Goal: Task Accomplishment & Management: Use online tool/utility

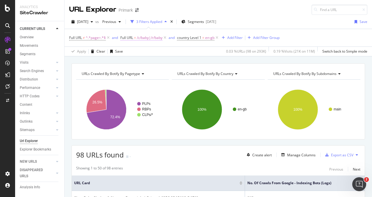
click at [149, 38] on span "/c/baby|/r/baby" at bounding box center [150, 38] width 26 height 8
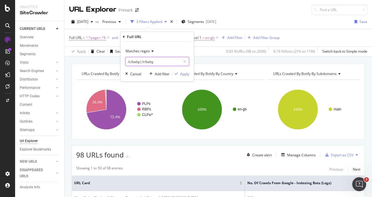
click at [141, 63] on input "/c/baby|/r/baby" at bounding box center [152, 61] width 55 height 9
type input "/collab"
click at [184, 72] on div "Apply" at bounding box center [184, 73] width 9 height 5
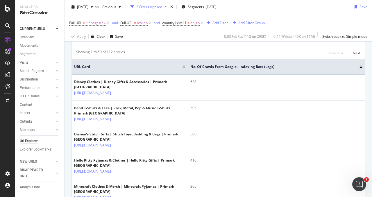
scroll to position [87, 0]
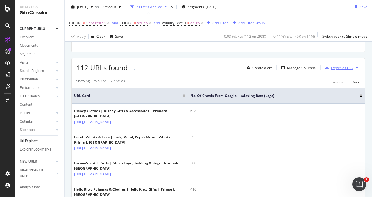
click at [348, 66] on div "Export as CSV" at bounding box center [342, 67] width 22 height 5
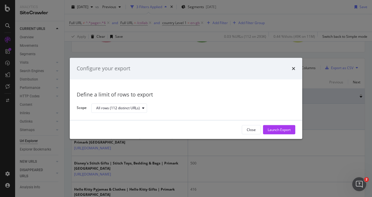
click at [277, 129] on div "Launch Export" at bounding box center [279, 129] width 23 height 5
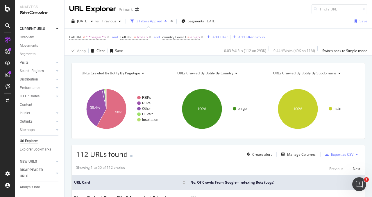
scroll to position [0, 0]
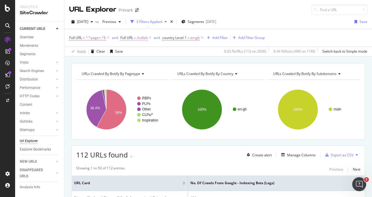
click at [140, 38] on span "/collab" at bounding box center [142, 38] width 11 height 8
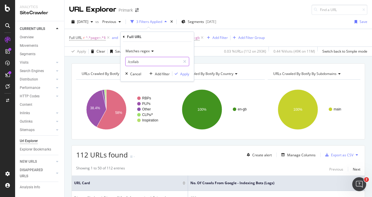
click at [142, 58] on input "/collab" at bounding box center [152, 61] width 55 height 9
type input "/mens"
click at [185, 72] on div "Apply" at bounding box center [184, 73] width 9 height 5
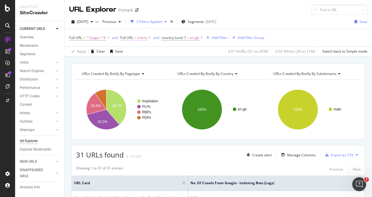
click at [146, 36] on span "/mens" at bounding box center [142, 38] width 10 height 8
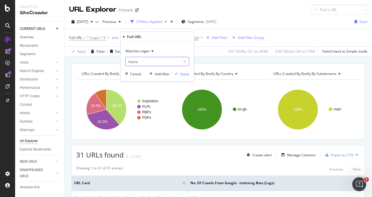
click at [144, 60] on input "/mens" at bounding box center [152, 61] width 55 height 9
click at [146, 61] on input "/mens" at bounding box center [152, 61] width 55 height 9
drag, startPoint x: 143, startPoint y: 62, endPoint x: 129, endPoint y: 63, distance: 14.3
click at [129, 63] on input "/mens" at bounding box center [152, 61] width 55 height 9
type input "/womens"
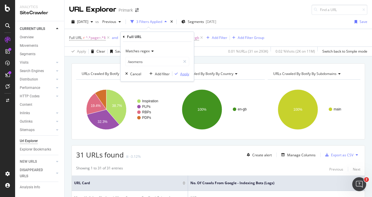
click at [184, 73] on div "Apply" at bounding box center [184, 73] width 9 height 5
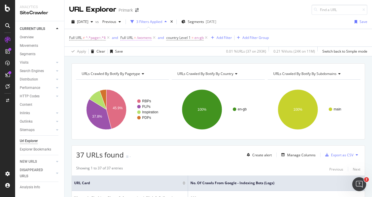
click at [143, 39] on span "/womens" at bounding box center [144, 38] width 15 height 8
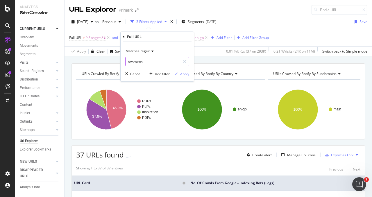
click at [144, 60] on input "/womens" at bounding box center [152, 61] width 55 height 9
paste input "great-value"
type input "/great-value"
click at [187, 71] on button "Apply" at bounding box center [180, 74] width 17 height 6
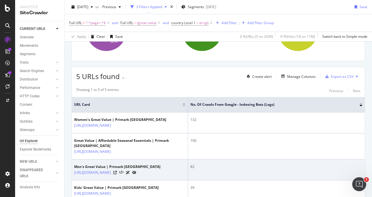
scroll to position [116, 0]
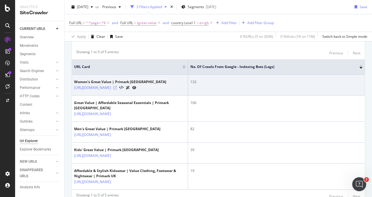
click at [117, 89] on icon at bounding box center [114, 87] width 3 height 3
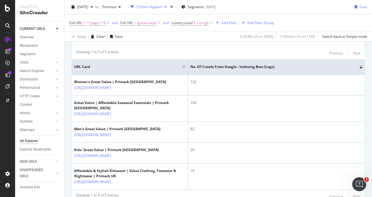
drag, startPoint x: 10, startPoint y: 72, endPoint x: 2, endPoint y: 115, distance: 43.6
click at [2, 115] on div at bounding box center [8, 102] width 14 height 134
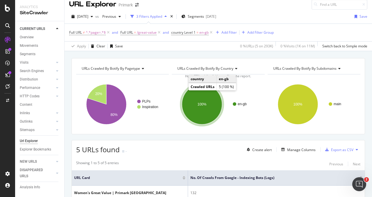
scroll to position [0, 0]
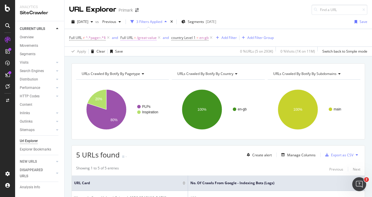
click at [147, 40] on span "/great-value" at bounding box center [147, 38] width 20 height 8
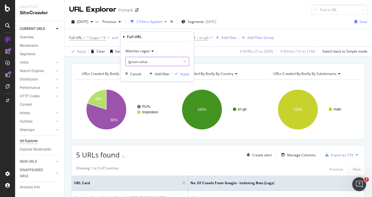
click at [146, 62] on input "/great-value" at bounding box center [152, 61] width 55 height 9
drag, startPoint x: 163, startPoint y: 63, endPoint x: 129, endPoint y: 67, distance: 34.5
click at [129, 67] on div "Matches regex /great-value Cancel Add filter Apply" at bounding box center [157, 62] width 73 height 40
type input "/mens"
click at [187, 73] on div "Apply" at bounding box center [184, 73] width 9 height 5
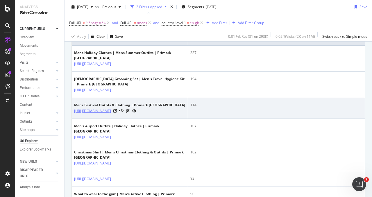
scroll to position [174, 0]
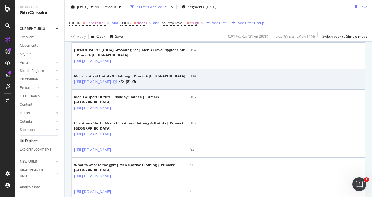
click at [117, 83] on icon at bounding box center [114, 81] width 3 height 3
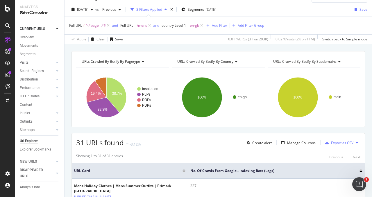
scroll to position [0, 0]
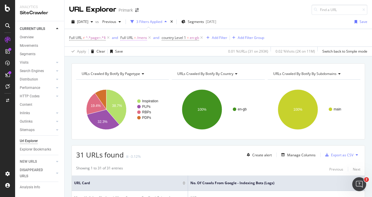
click at [144, 36] on span "/mens" at bounding box center [142, 38] width 10 height 8
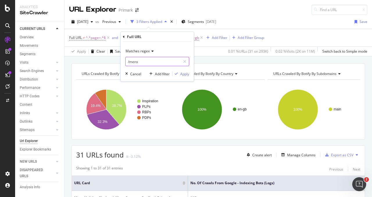
click at [135, 62] on input "/mens" at bounding box center [152, 61] width 55 height 9
type input "/womens"
click at [180, 73] on div "button" at bounding box center [176, 73] width 8 height 3
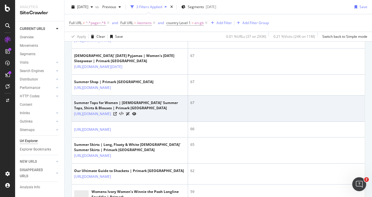
scroll to position [668, 0]
